Goal: Information Seeking & Learning: Learn about a topic

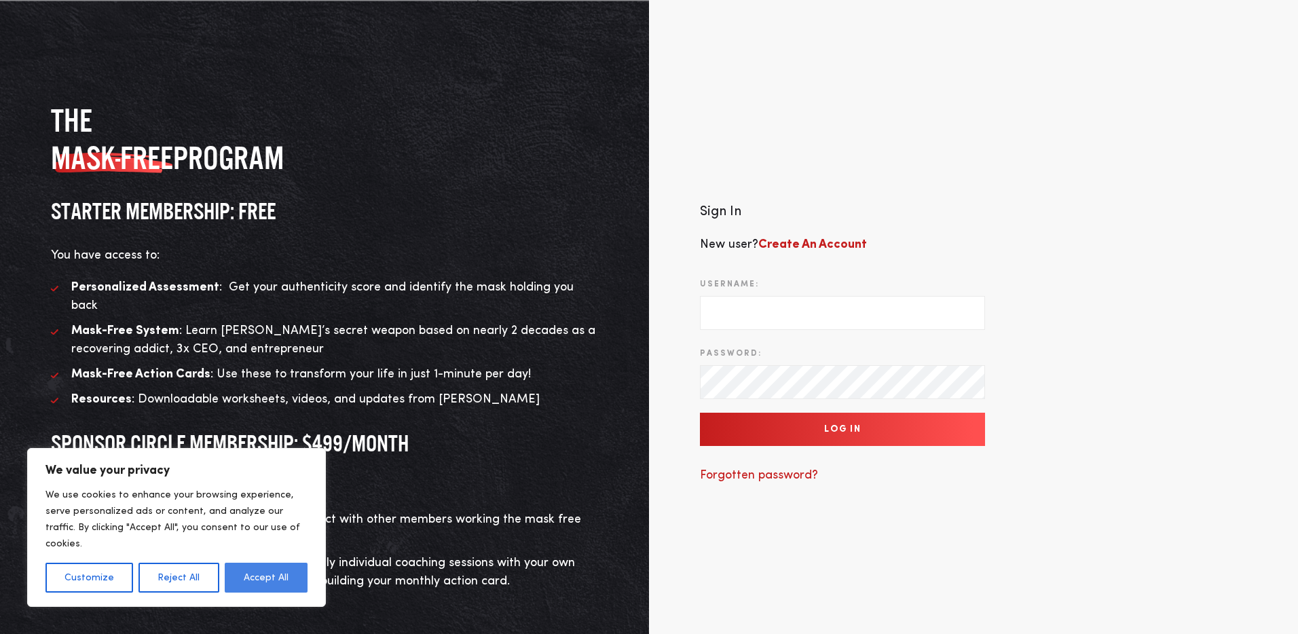
type input "mike@michaelbrodywaite.com"
click at [245, 577] on button "Accept All" at bounding box center [266, 578] width 83 height 30
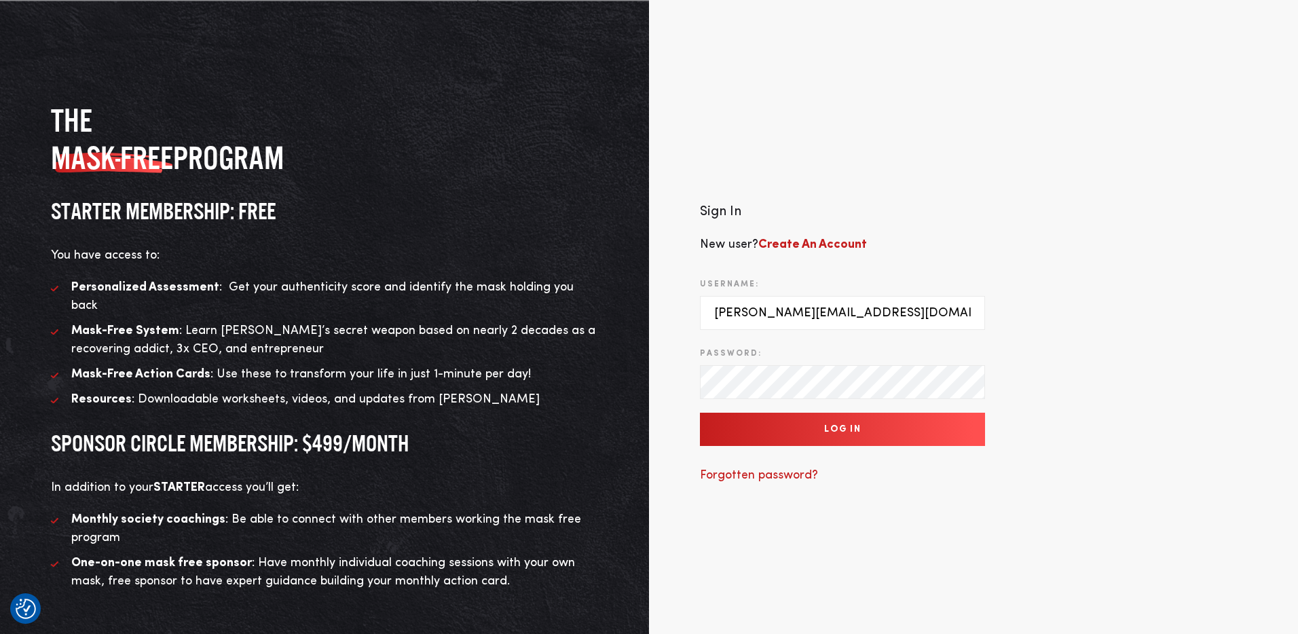
click at [834, 413] on input "Log In" at bounding box center [842, 429] width 285 height 33
click at [826, 419] on input "Log In" at bounding box center [842, 429] width 285 height 33
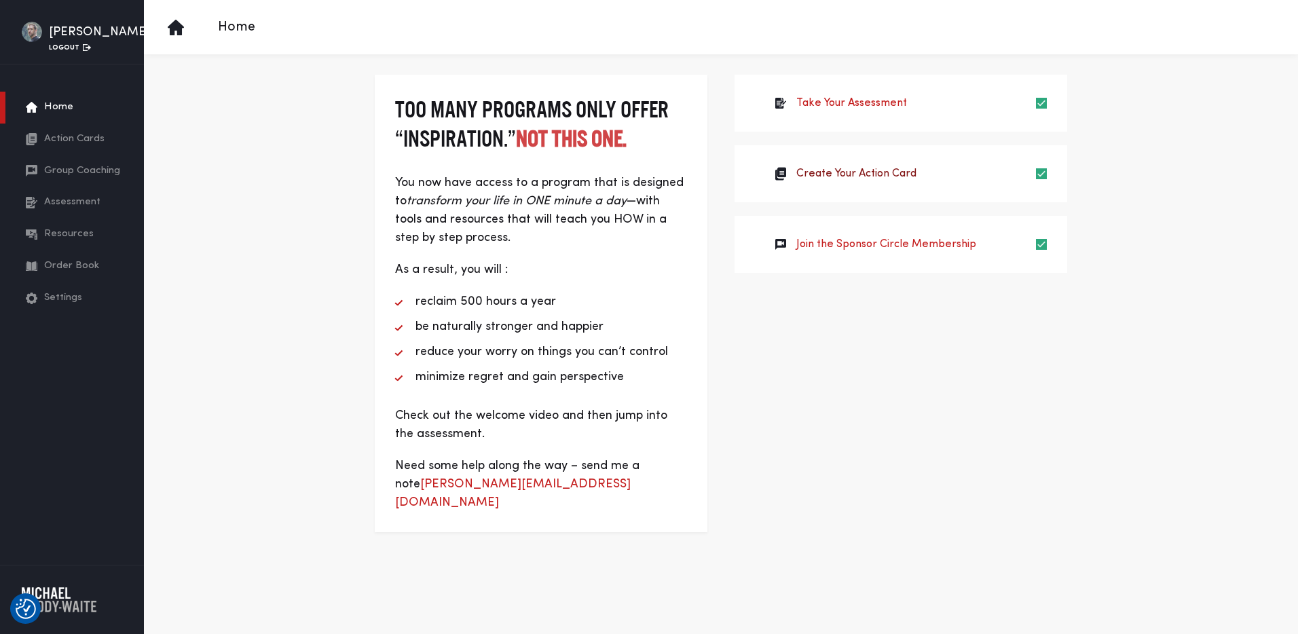
click at [874, 173] on link "Create Your Action Card" at bounding box center [856, 174] width 120 height 16
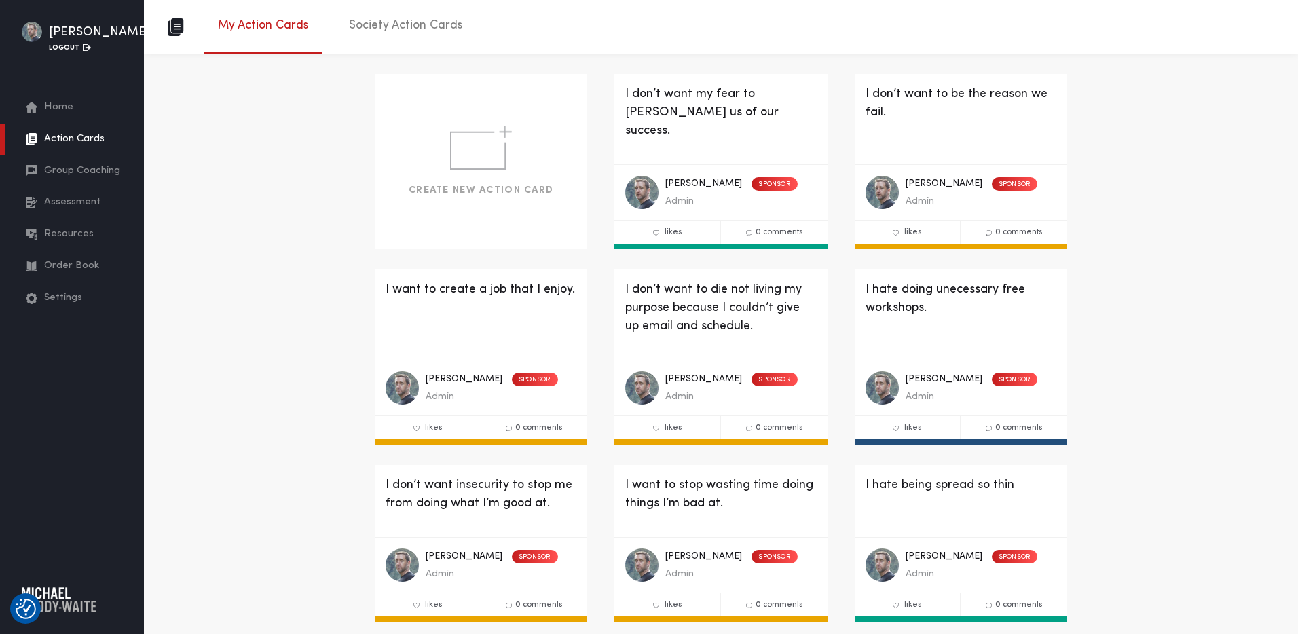
click at [65, 242] on span "Resources" at bounding box center [69, 235] width 50 height 16
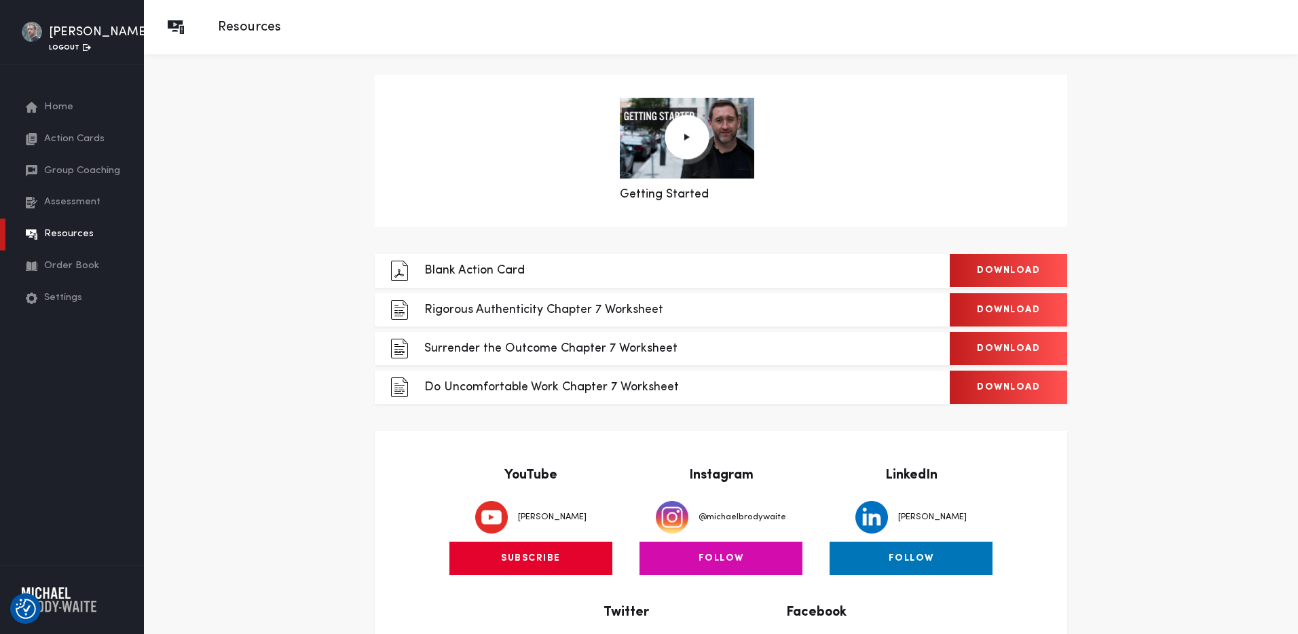
click at [46, 147] on span "Action Cards" at bounding box center [74, 140] width 60 height 16
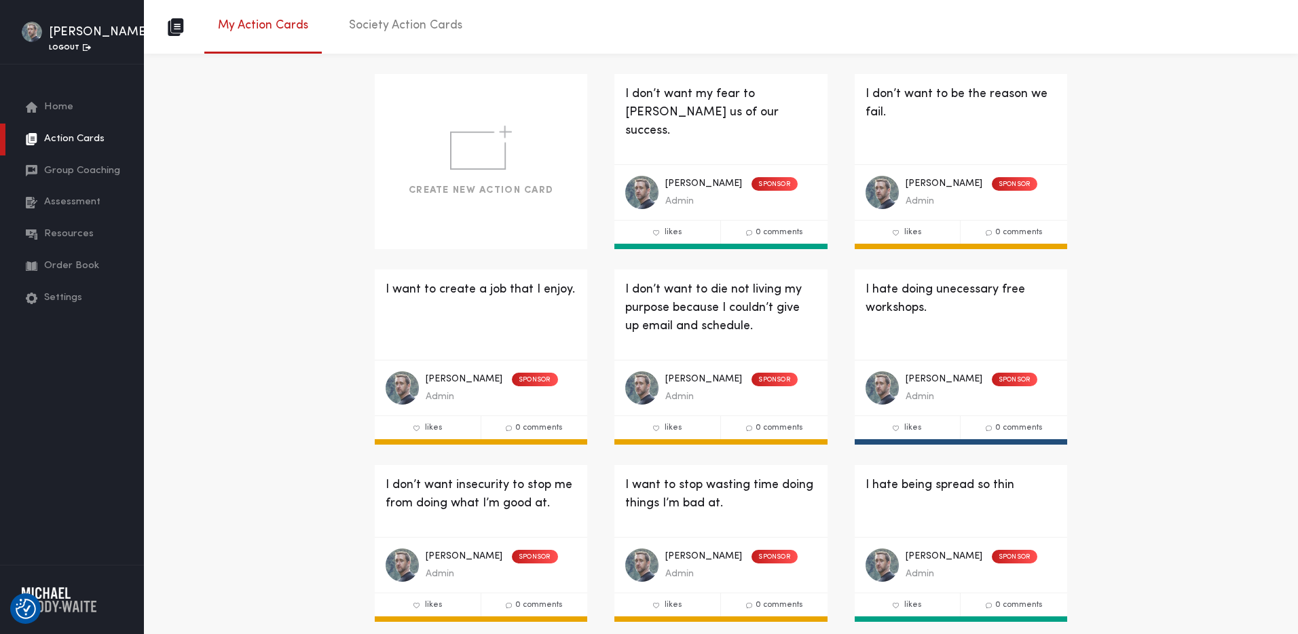
click at [419, 22] on link "Society Action Cards" at bounding box center [405, 29] width 141 height 45
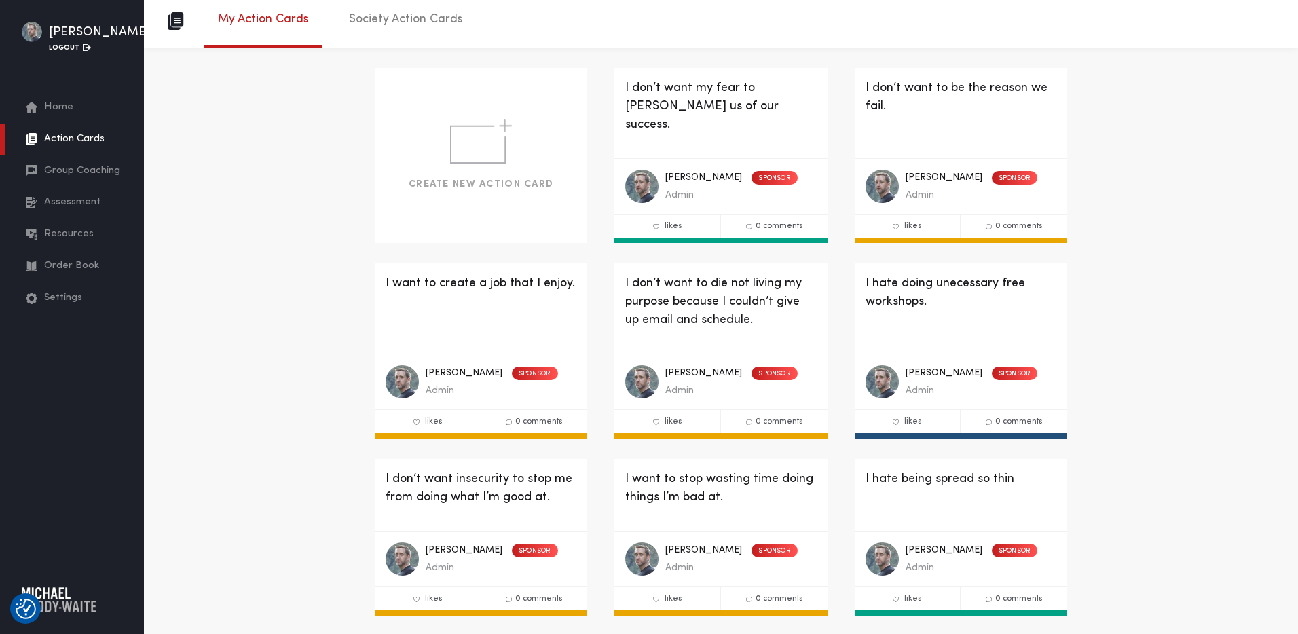
scroll to position [1, 0]
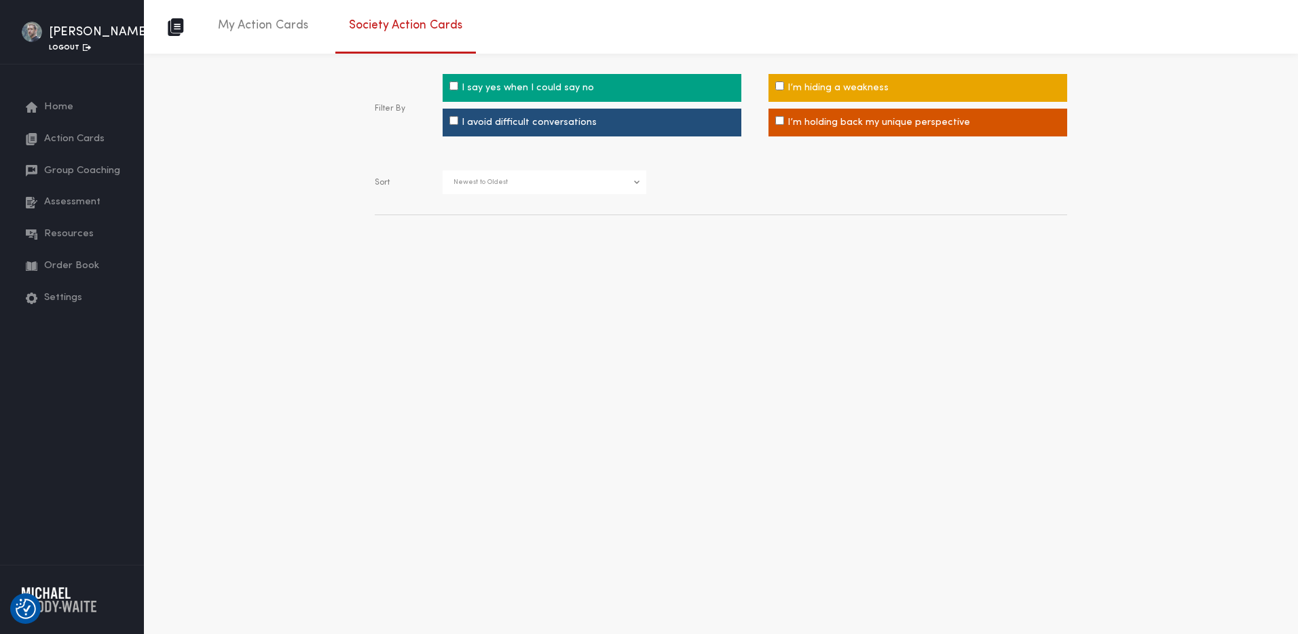
click at [453, 80] on label "I say yes when I could say no" at bounding box center [592, 88] width 299 height 28
click at [453, 81] on input"] "I say yes when I could say no" at bounding box center [453, 85] width 9 height 9
checkbox input"] "true"
click at [452, 119] on input"] "I avoid difficult conversations" at bounding box center [453, 120] width 9 height 9
checkbox input"] "true"
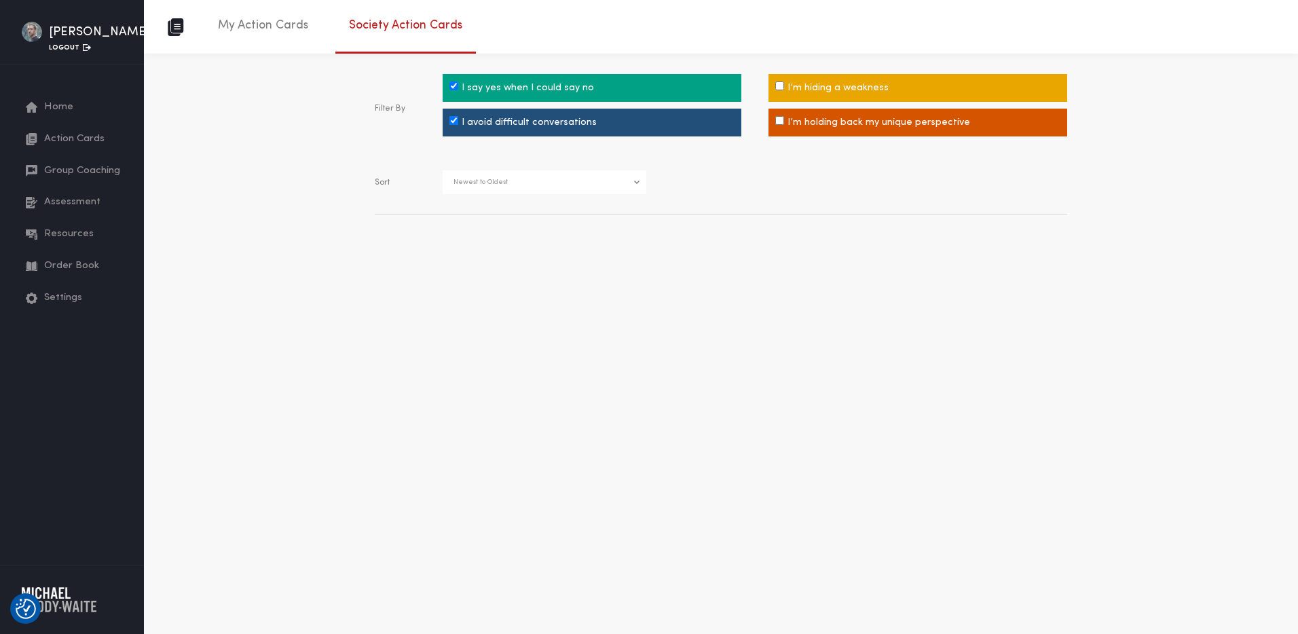
click at [779, 84] on input"] "I’m hiding a weakness" at bounding box center [779, 85] width 9 height 9
checkbox input"] "true"
click at [779, 120] on input"] "I’m holding back my unique perspective" at bounding box center [779, 120] width 9 height 9
checkbox input"] "true"
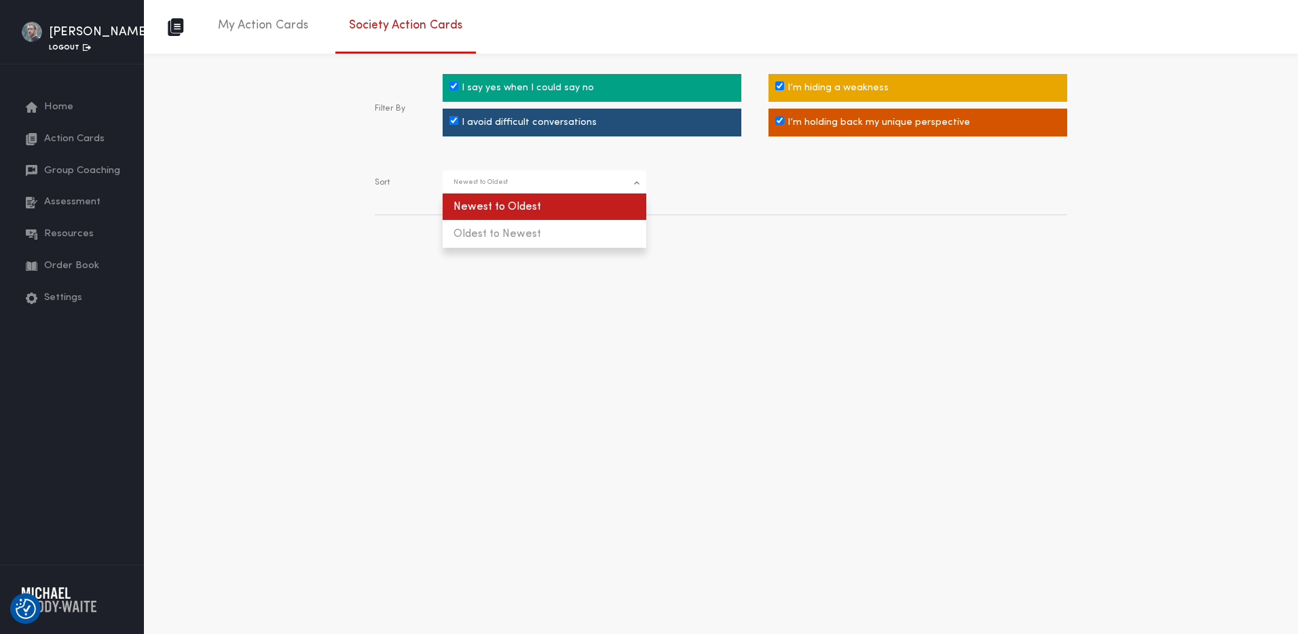
click at [637, 177] on link "Newest to Oldest" at bounding box center [545, 182] width 204 height 24
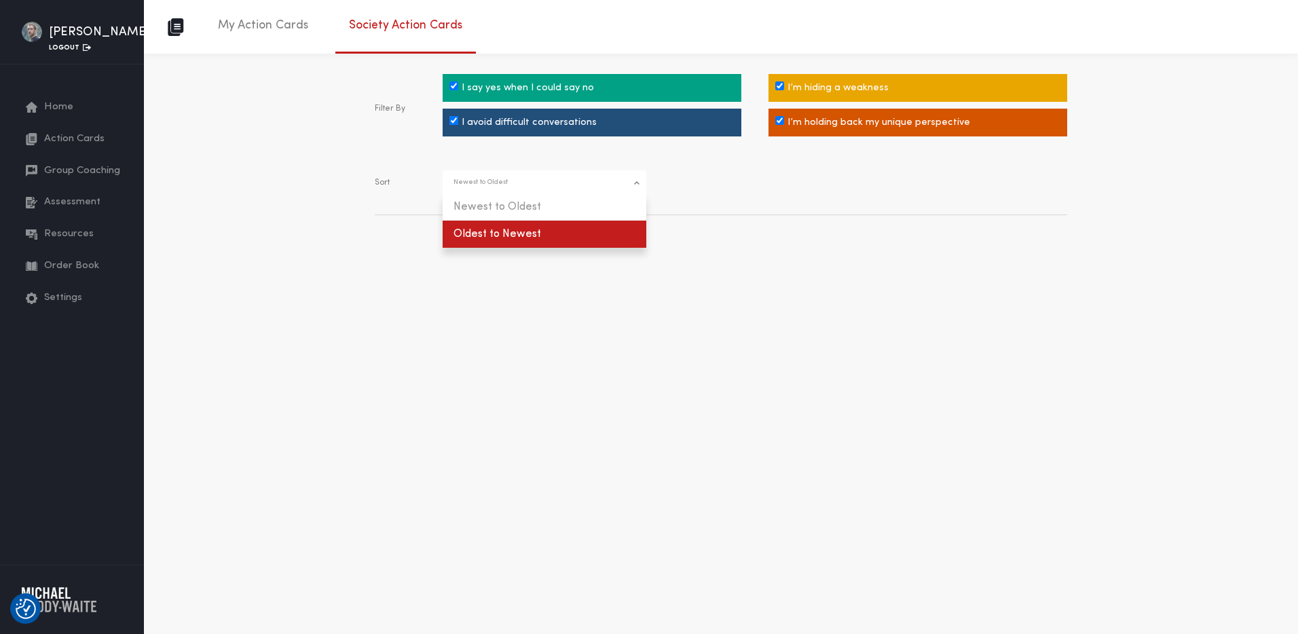
click at [602, 231] on li "Oldest to Newest" at bounding box center [545, 234] width 204 height 27
click at [282, 35] on link "My Action Cards" at bounding box center [262, 29] width 117 height 45
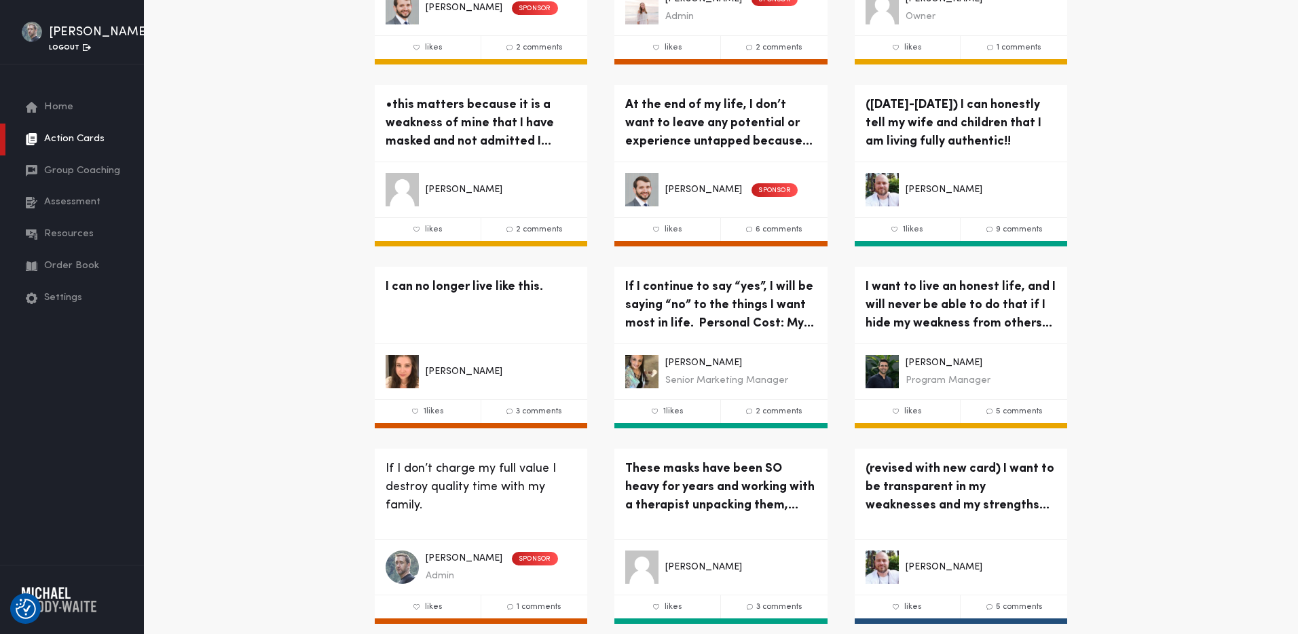
scroll to position [3193, 0]
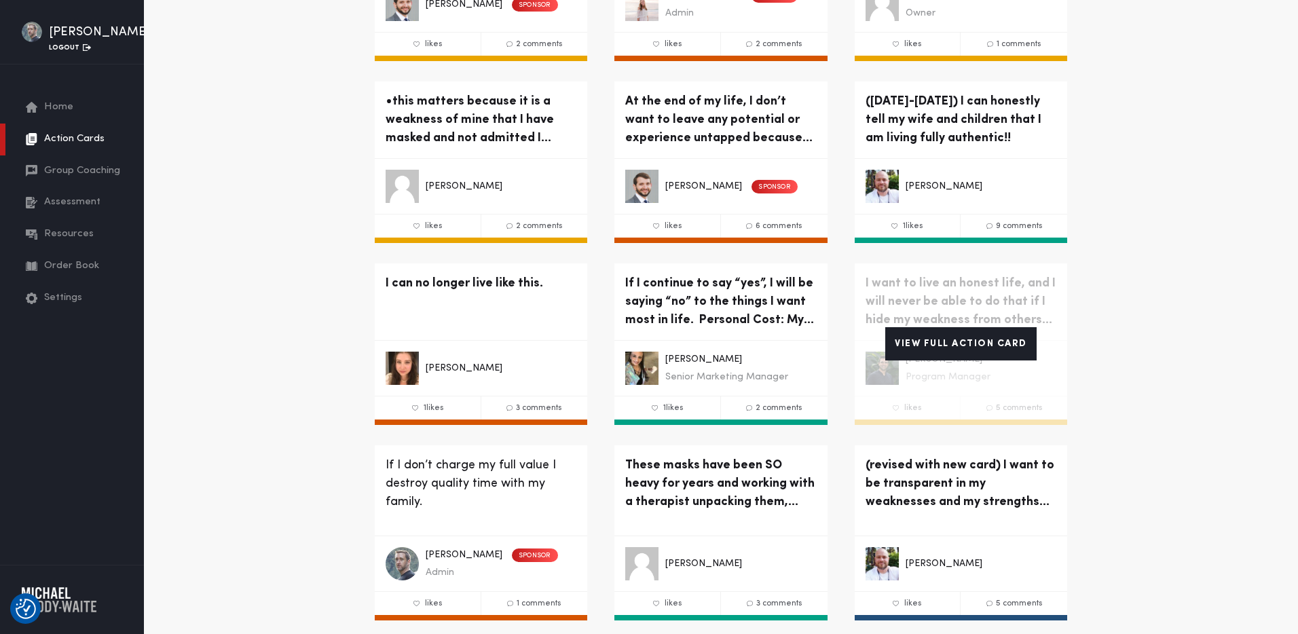
click at [953, 327] on link "View Full Action Card" at bounding box center [960, 343] width 151 height 33
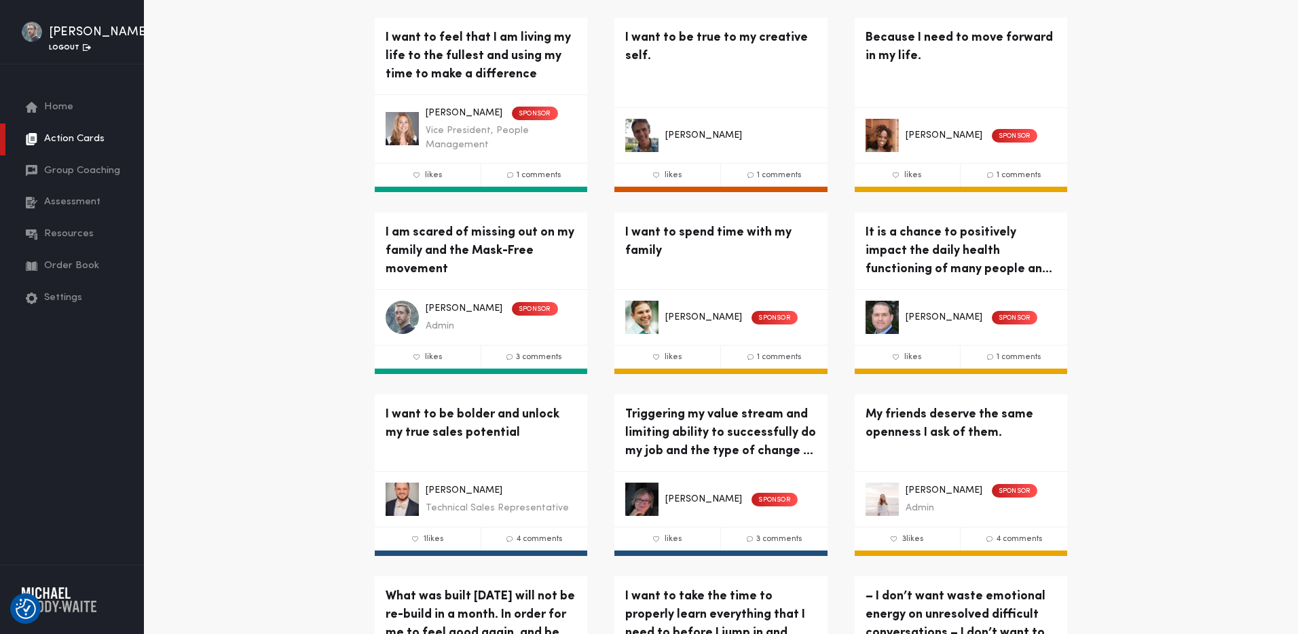
scroll to position [5212, 0]
